Goal: Task Accomplishment & Management: Use online tool/utility

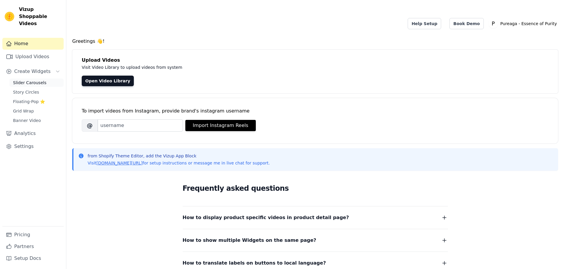
click at [38, 80] on span "Slider Carousels" at bounding box center [29, 83] width 33 height 6
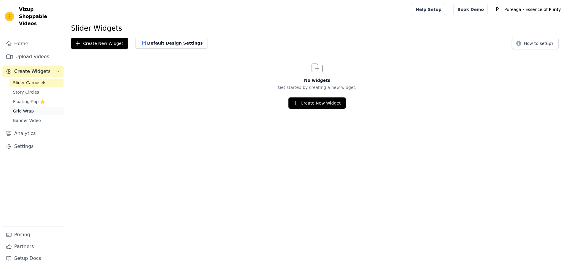
click at [25, 108] on span "Grid Wrap" at bounding box center [23, 111] width 21 height 6
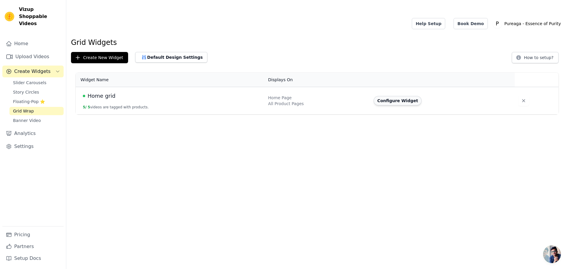
click at [386, 96] on button "Configure Widget" at bounding box center [398, 100] width 48 height 9
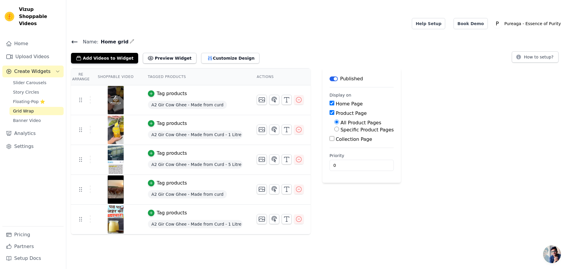
click at [161, 101] on span "A2 Gir Cow Ghee - Made from curd" at bounding box center [187, 105] width 79 height 8
click at [158, 90] on div "Tag products" at bounding box center [172, 93] width 30 height 7
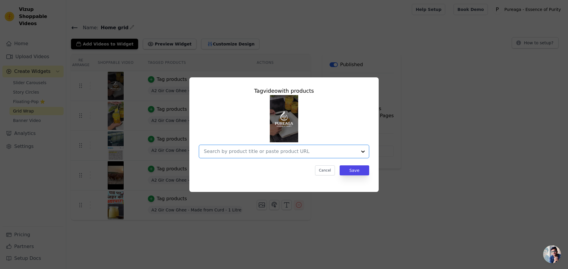
click at [261, 153] on input "text" at bounding box center [280, 151] width 153 height 7
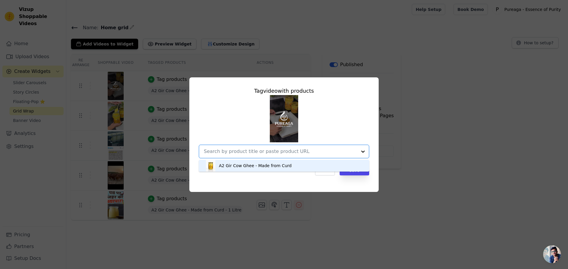
click at [243, 164] on div "A2 Gir Cow Ghee - Made from Curd" at bounding box center [255, 166] width 73 height 6
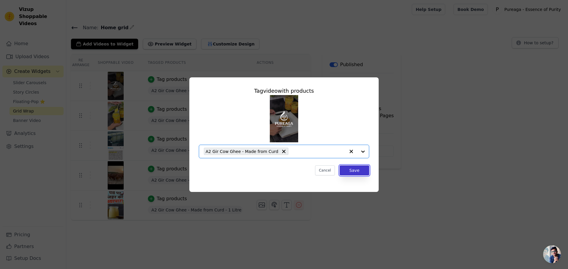
click at [351, 167] on button "Save" at bounding box center [355, 171] width 30 height 10
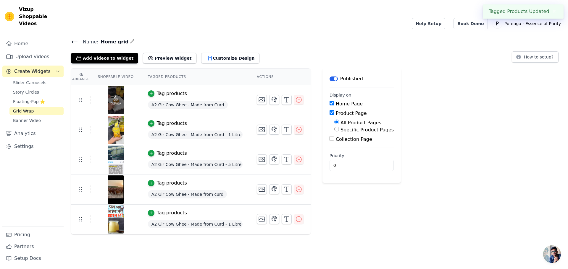
click at [167, 131] on span "A2 Gir Cow Ghee - Made from Curd - 1 Litre" at bounding box center [195, 135] width 95 height 8
click at [167, 120] on div "Tag products" at bounding box center [172, 123] width 30 height 7
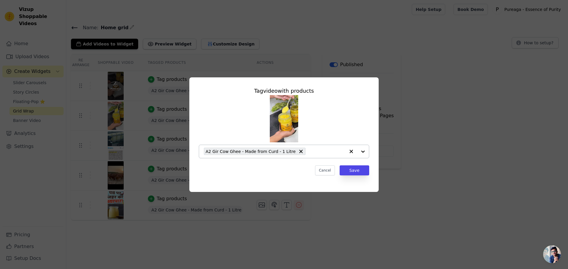
click at [349, 152] on icon "button" at bounding box center [351, 152] width 6 height 6
click at [298, 152] on input "text" at bounding box center [280, 151] width 153 height 7
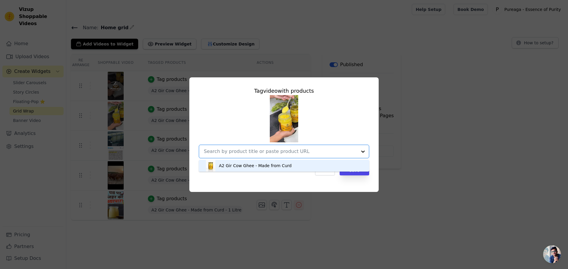
click at [277, 164] on div "A2 Gir Cow Ghee - Made from Curd" at bounding box center [255, 166] width 73 height 6
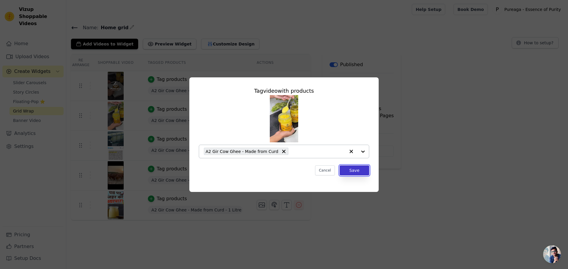
drag, startPoint x: 353, startPoint y: 172, endPoint x: 347, endPoint y: 172, distance: 5.6
click at [352, 172] on button "Save" at bounding box center [355, 171] width 30 height 10
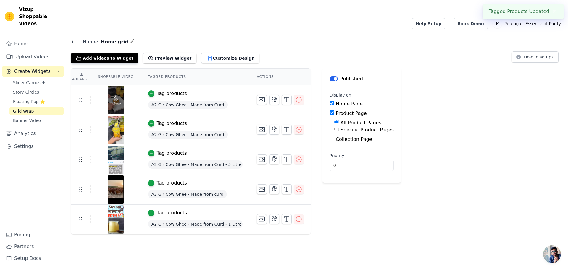
click at [168, 150] on div "Tag products" at bounding box center [172, 153] width 30 height 7
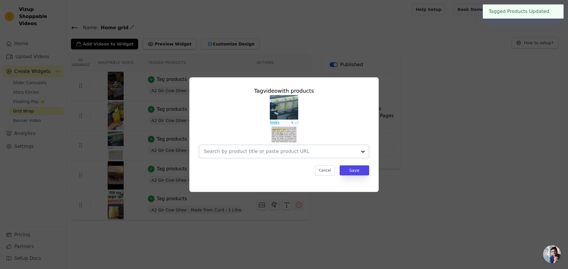
click at [262, 156] on div at bounding box center [280, 151] width 153 height 13
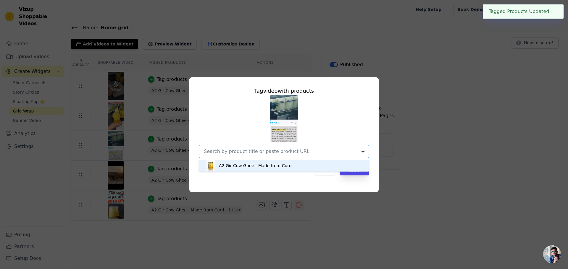
click at [245, 167] on div "A2 Gir Cow Ghee - Made from Curd" at bounding box center [255, 166] width 73 height 6
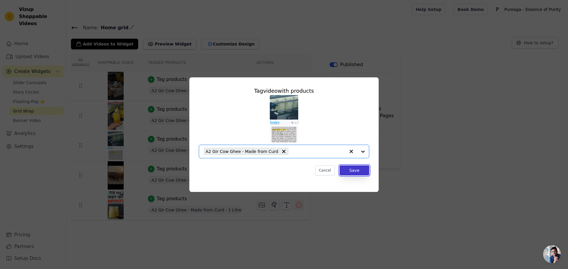
click at [348, 171] on button "Save" at bounding box center [355, 171] width 30 height 10
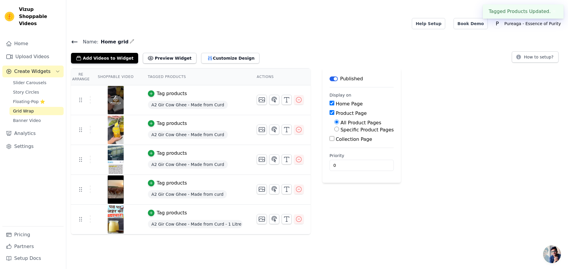
click at [174, 180] on div "Tag products" at bounding box center [172, 183] width 30 height 7
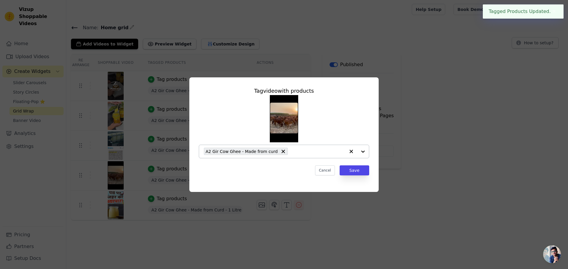
click at [348, 153] on icon "button" at bounding box center [351, 152] width 6 height 6
click at [301, 150] on input "text" at bounding box center [280, 151] width 153 height 7
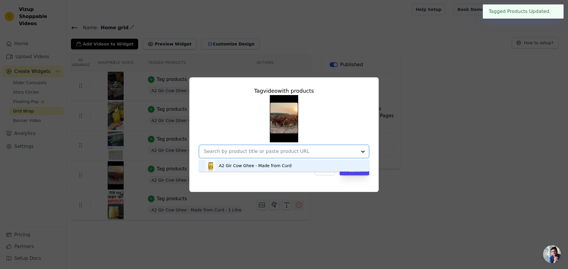
click at [267, 169] on div "A2 Gir Cow Ghee - Made from Curd" at bounding box center [284, 166] width 159 height 12
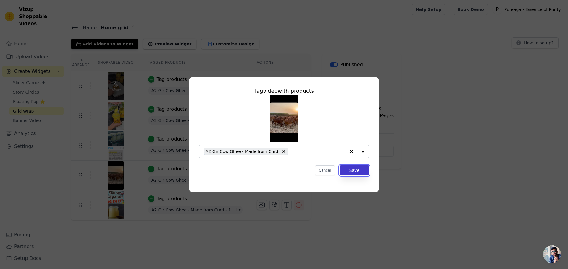
click at [349, 170] on button "Save" at bounding box center [355, 171] width 30 height 10
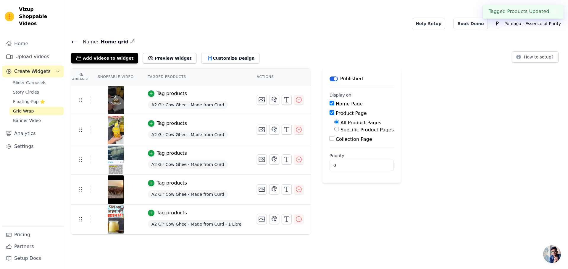
click at [167, 210] on div "Tag products" at bounding box center [172, 213] width 30 height 7
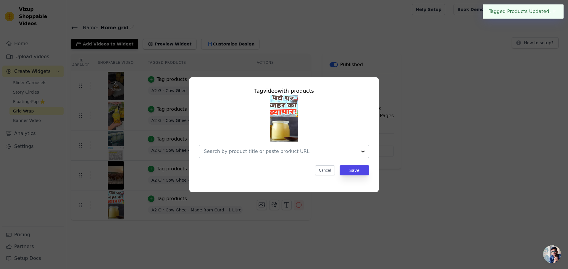
click at [291, 154] on input "text" at bounding box center [280, 151] width 153 height 7
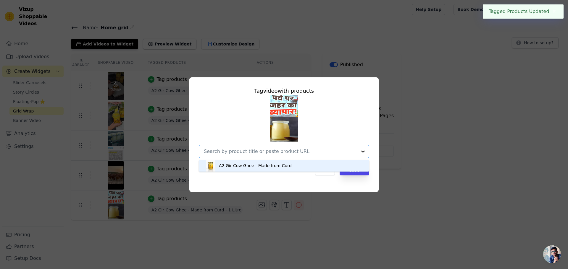
click at [252, 166] on div "A2 Gir Cow Ghee - Made from Curd" at bounding box center [255, 166] width 73 height 6
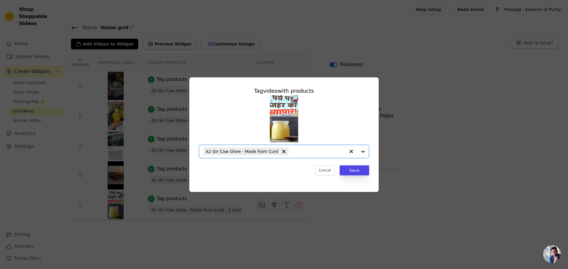
click at [349, 176] on div "Tag video with products Option A2 Gir Cow Ghee - Made from Curd, selected. Sele…" at bounding box center [284, 131] width 180 height 98
click at [349, 173] on button "Save" at bounding box center [355, 171] width 30 height 10
